Goal: Task Accomplishment & Management: Complete application form

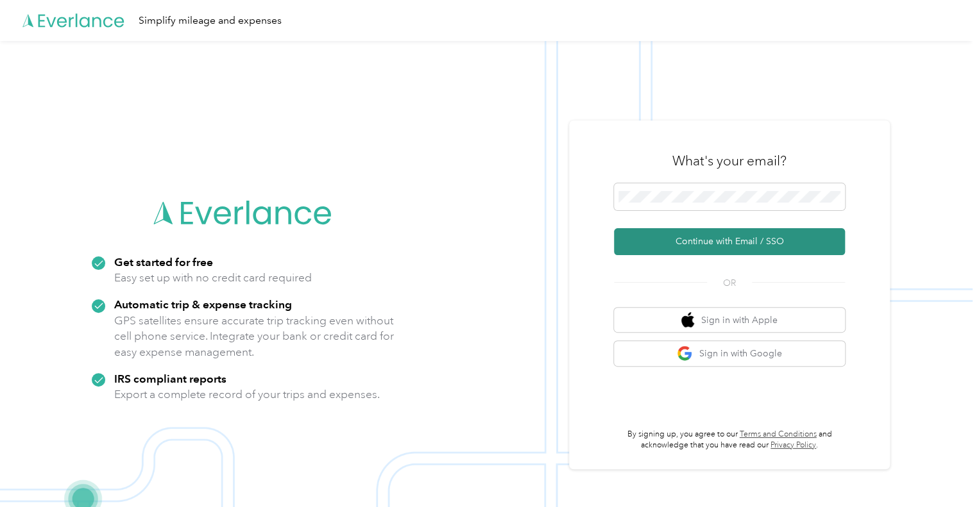
click at [741, 241] on button "Continue with Email / SSO" at bounding box center [729, 241] width 231 height 27
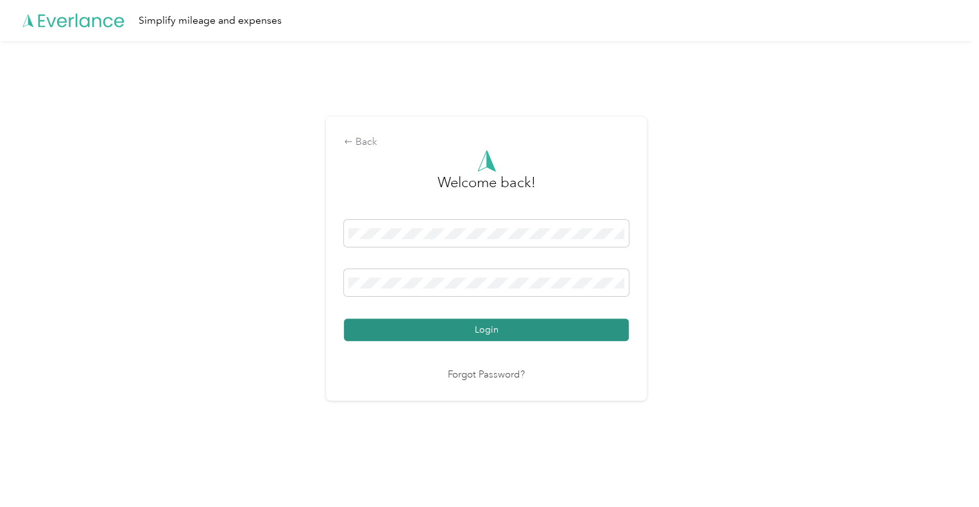
click at [513, 333] on button "Login" at bounding box center [486, 330] width 285 height 22
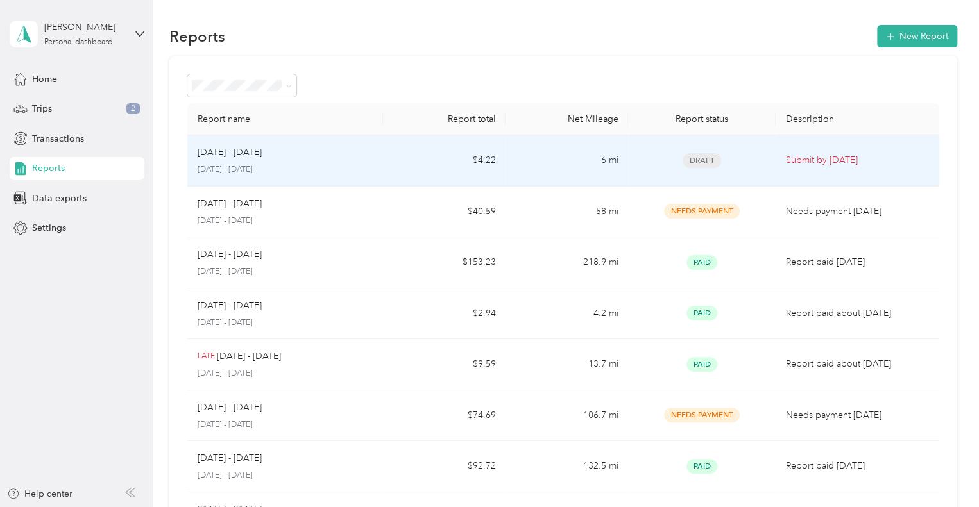
click at [279, 156] on div "[DATE] - [DATE]" at bounding box center [286, 153] width 176 height 14
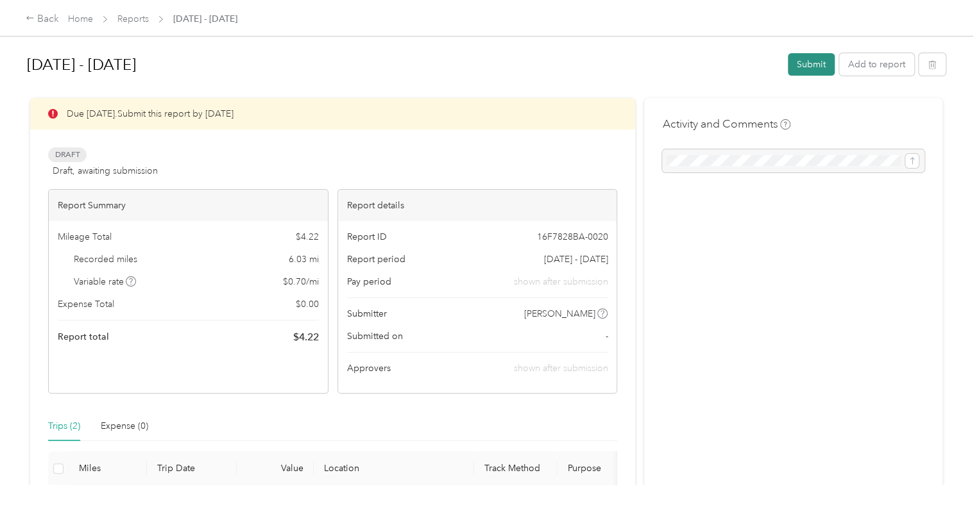
click at [801, 58] on button "Submit" at bounding box center [811, 64] width 47 height 22
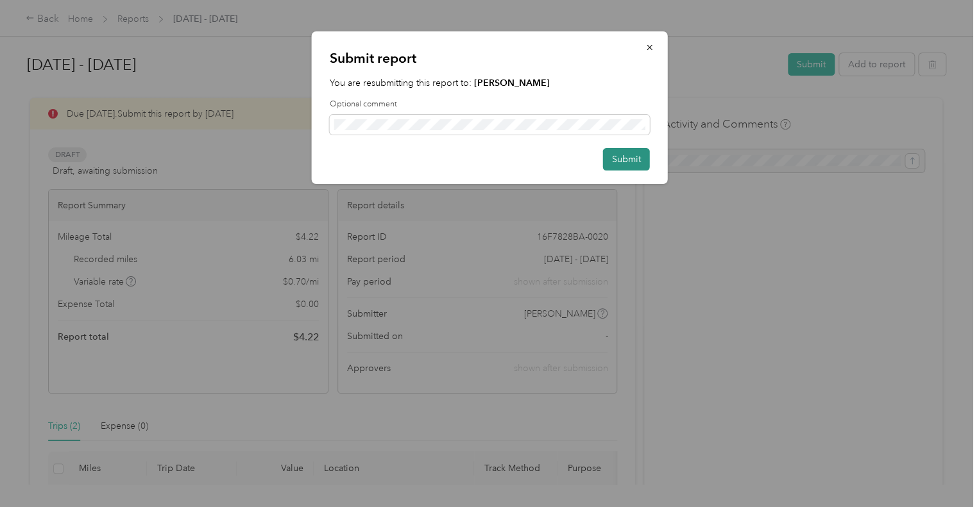
click at [638, 164] on button "Submit" at bounding box center [626, 159] width 47 height 22
